Goal: Task Accomplishment & Management: Complete application form

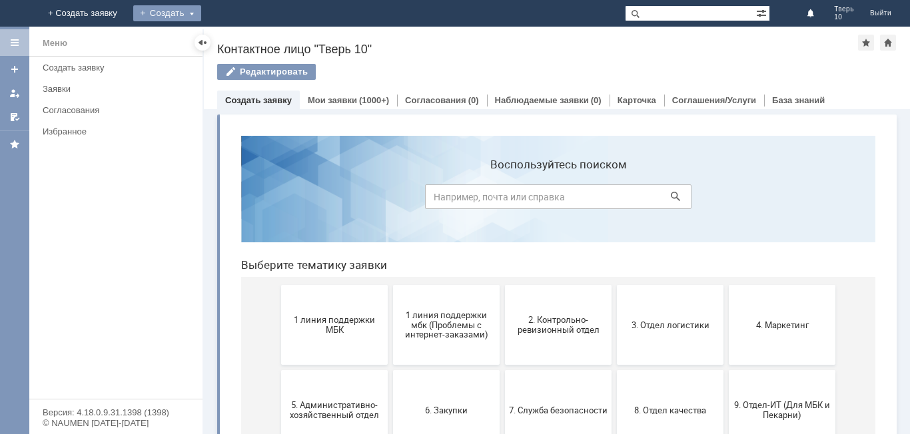
click at [201, 11] on div "Создать" at bounding box center [167, 13] width 68 height 16
click at [237, 39] on link "Заявка" at bounding box center [186, 40] width 101 height 16
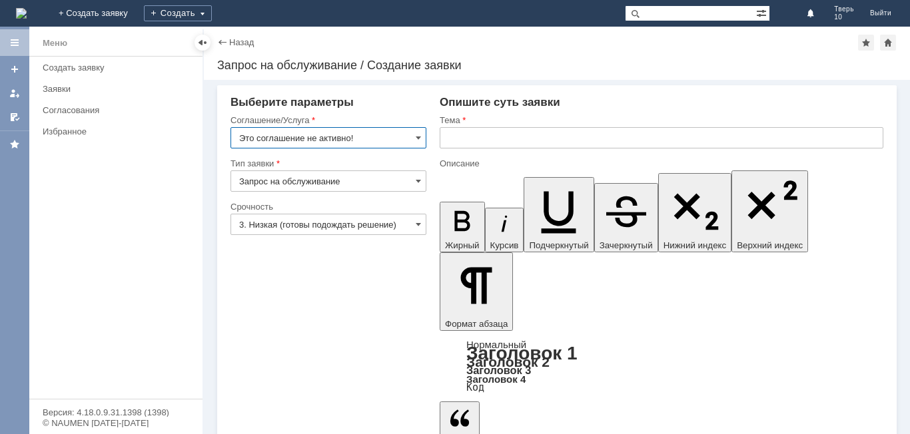
click at [414, 139] on input "Это соглашение не активно!" at bounding box center [328, 137] width 196 height 21
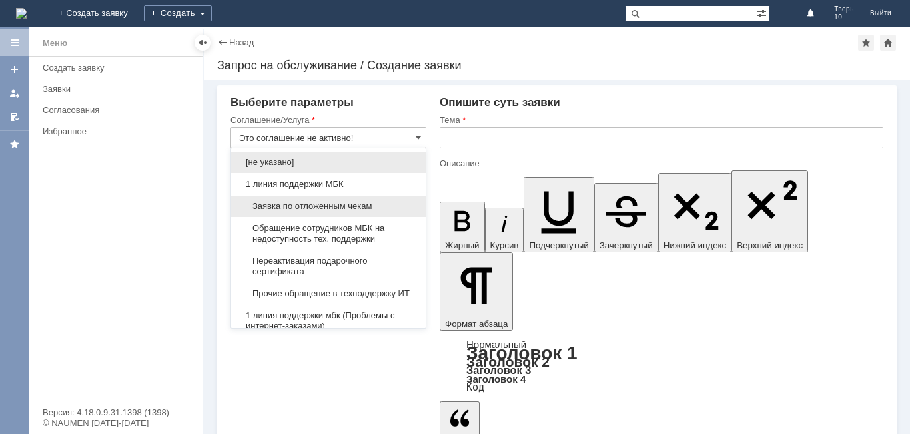
click at [352, 204] on span "Заявка по отложенным чекам" at bounding box center [328, 206] width 179 height 11
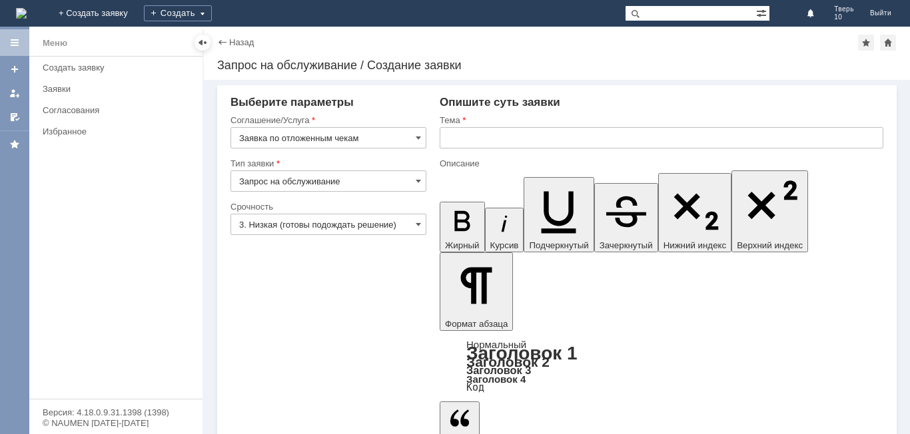
type input "Заявка по отложенным чекам"
drag, startPoint x: 456, startPoint y: 131, endPoint x: 453, endPoint y: 141, distance: 11.2
click at [455, 139] on input "text" at bounding box center [662, 137] width 444 height 21
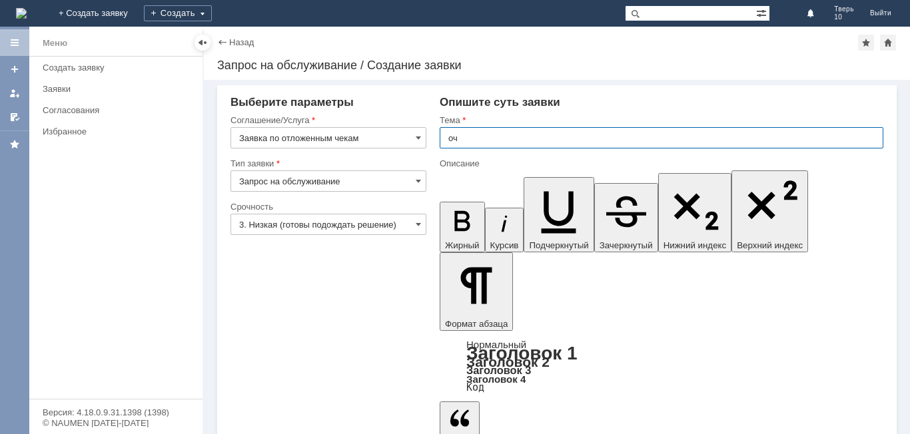
type input "оч"
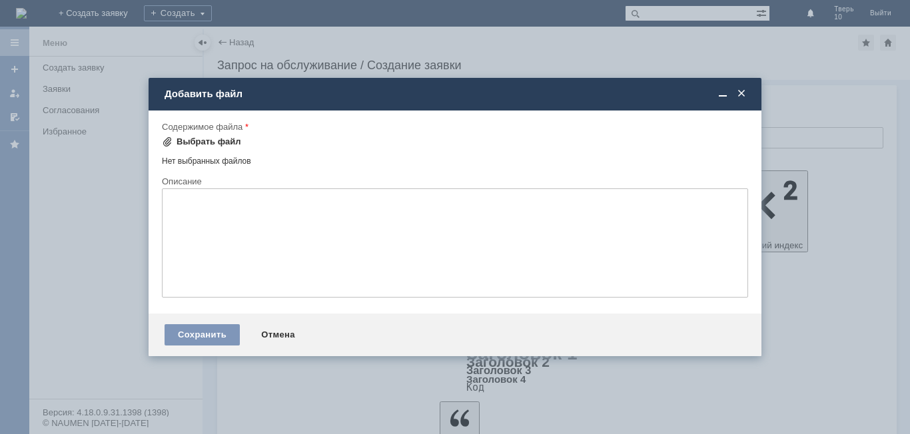
click at [193, 142] on div "Выбрать файл" at bounding box center [209, 142] width 65 height 11
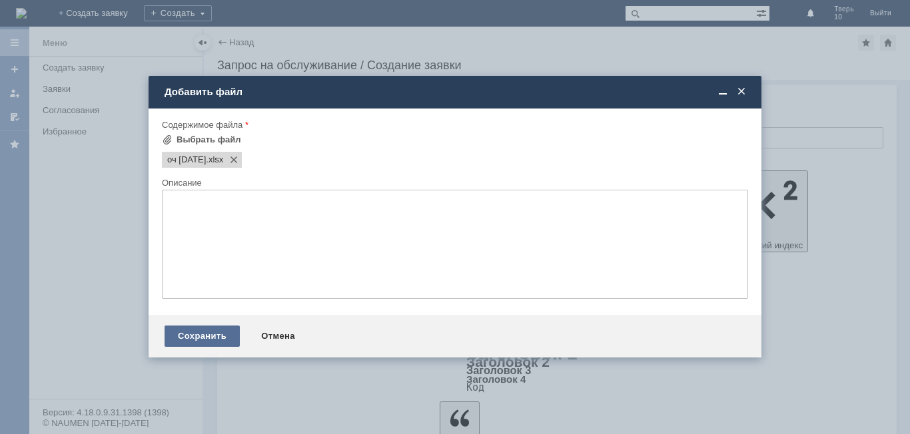
click at [179, 340] on div "Сохранить" at bounding box center [202, 336] width 75 height 21
